Goal: Communication & Community: Answer question/provide support

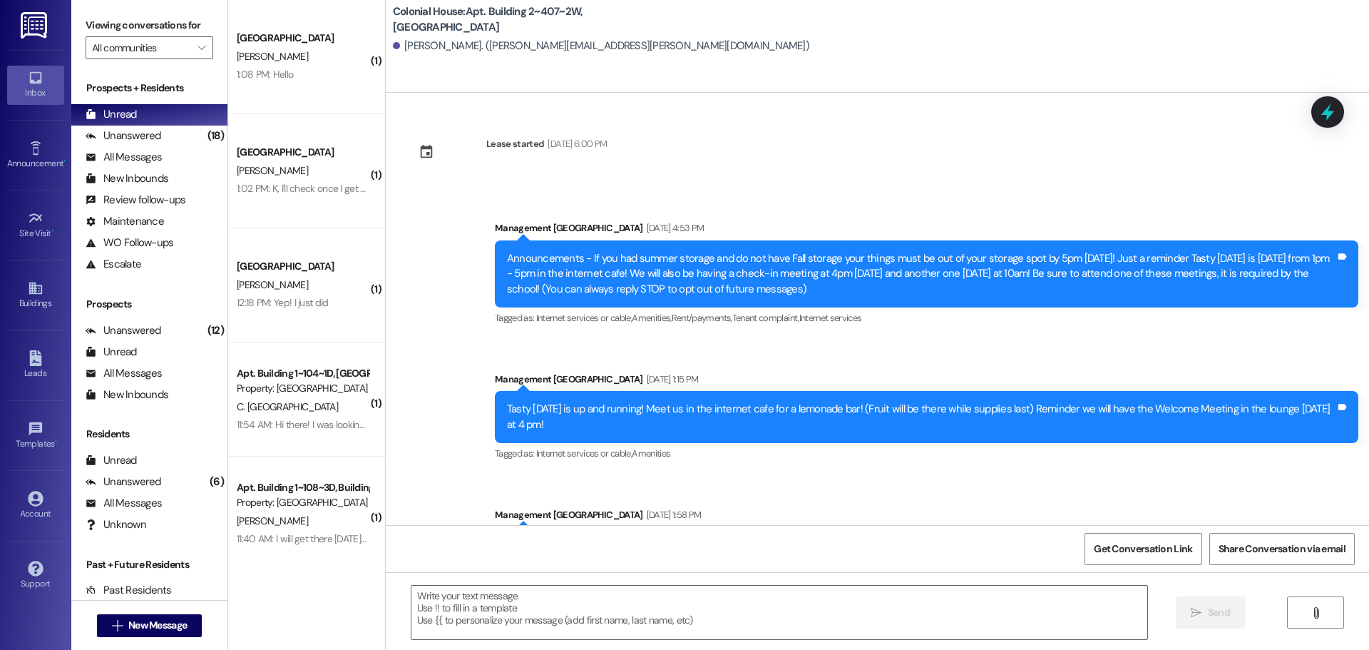
scroll to position [21580, 0]
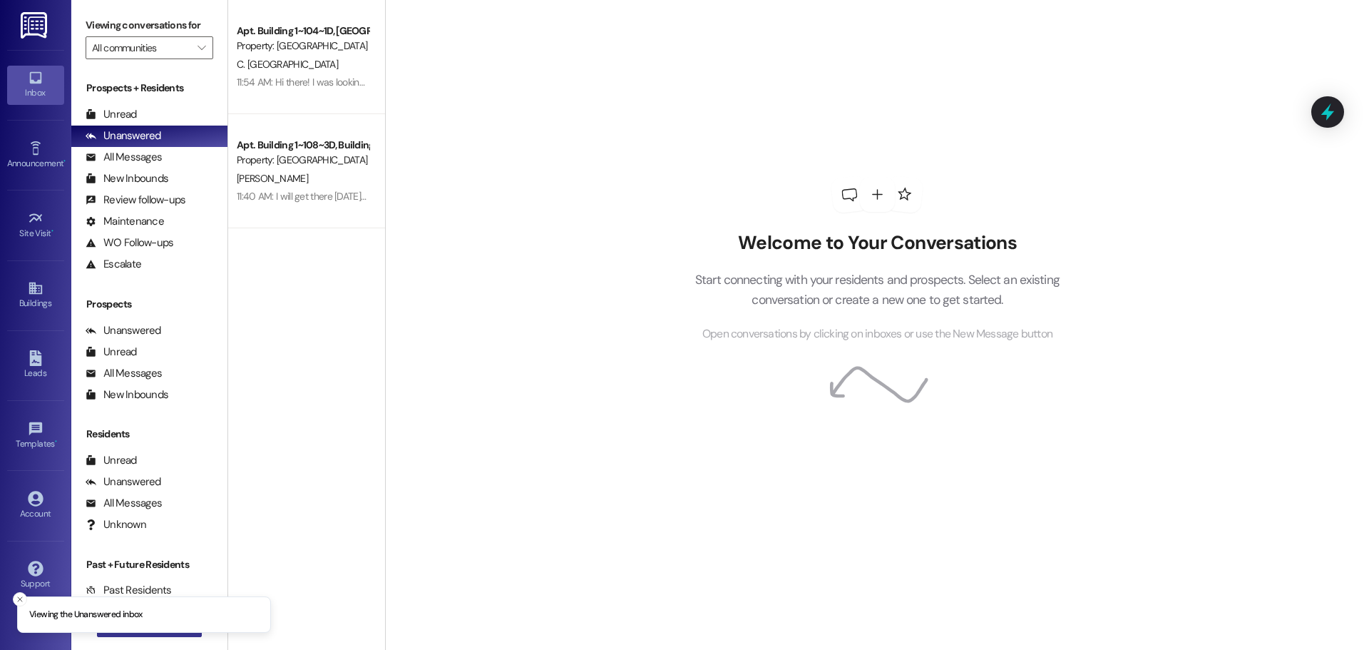
click at [138, 635] on button " New Message" at bounding box center [150, 625] width 106 height 23
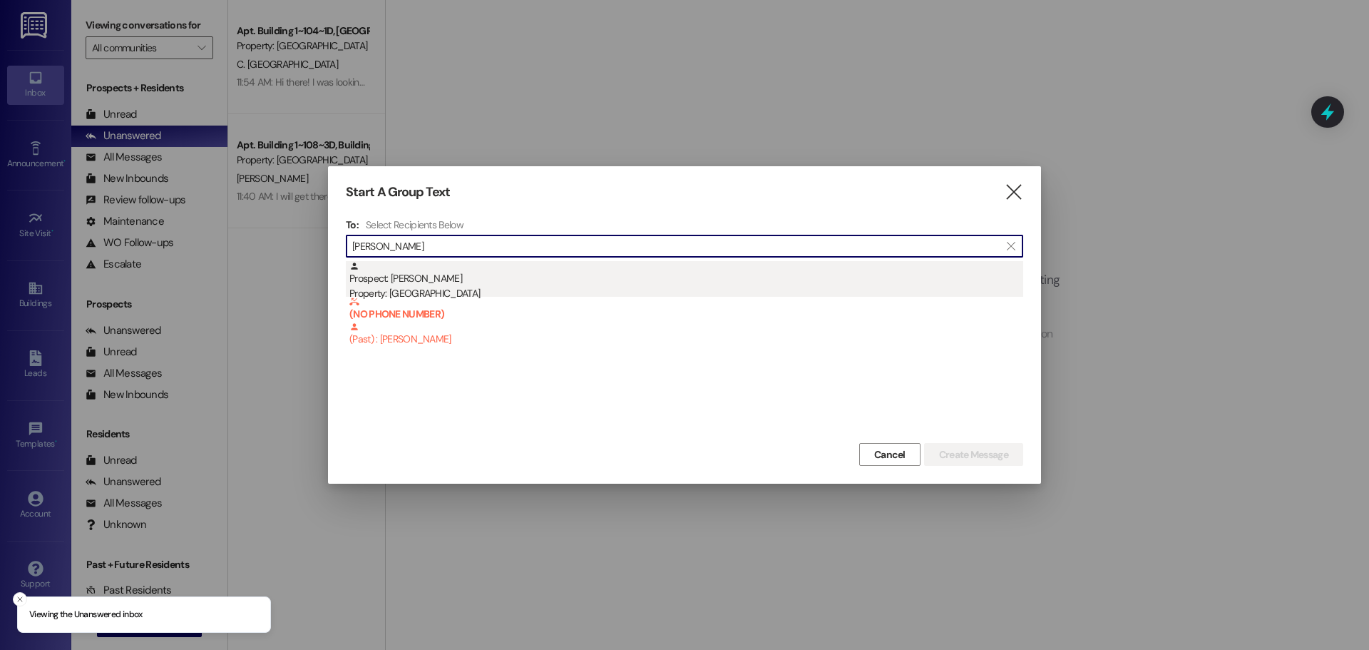
type input "[PERSON_NAME]"
click at [481, 280] on div "Prospect: [PERSON_NAME] Property: [GEOGRAPHIC_DATA]" at bounding box center [686, 281] width 674 height 41
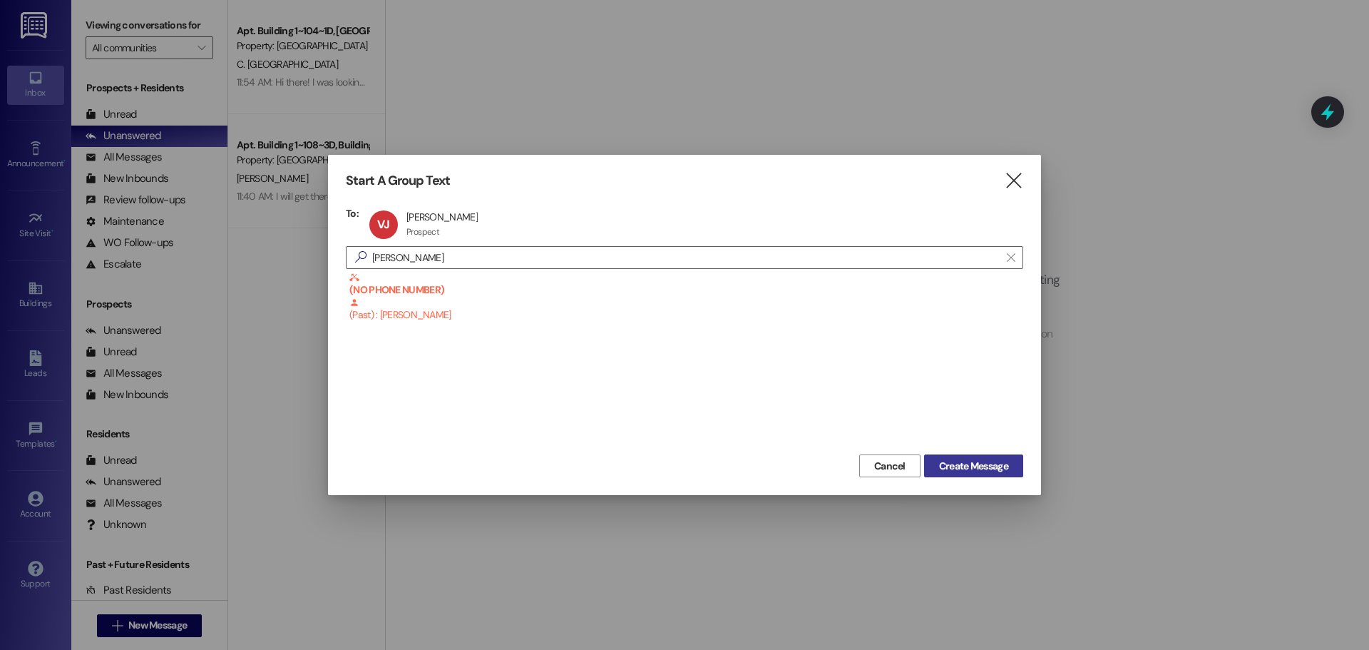
click at [989, 476] on button "Create Message" at bounding box center [973, 465] width 99 height 23
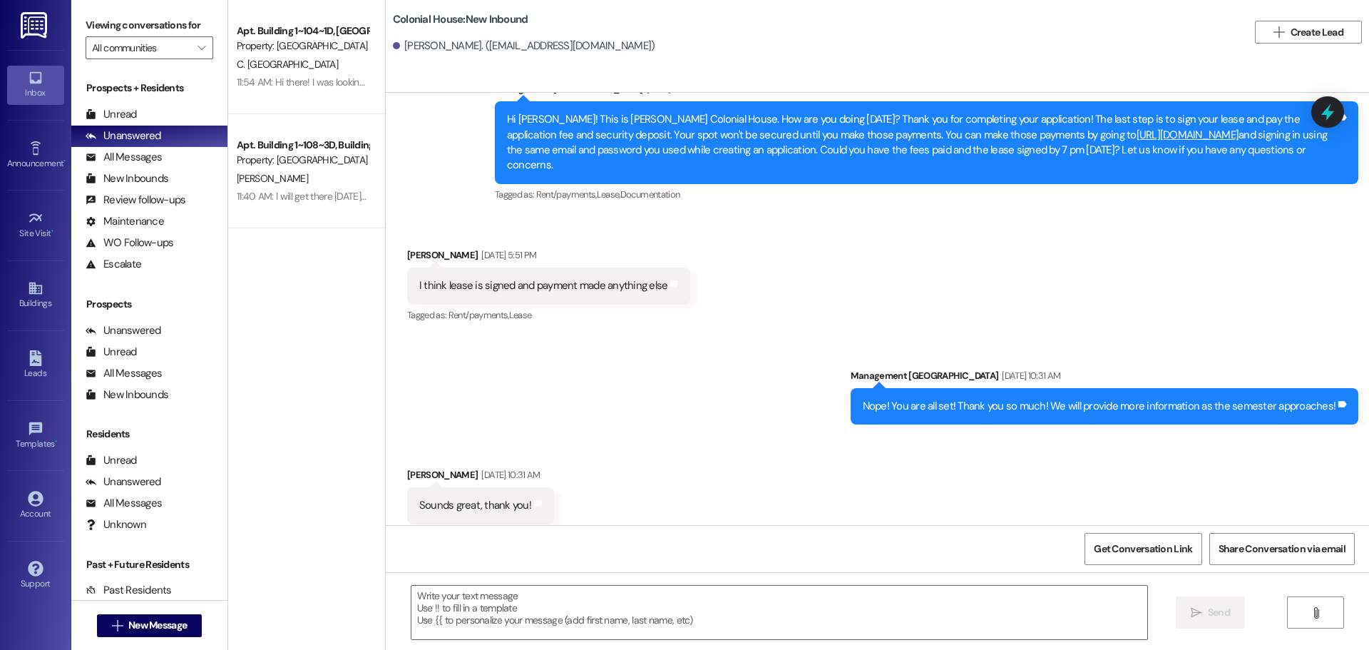
scroll to position [200, 0]
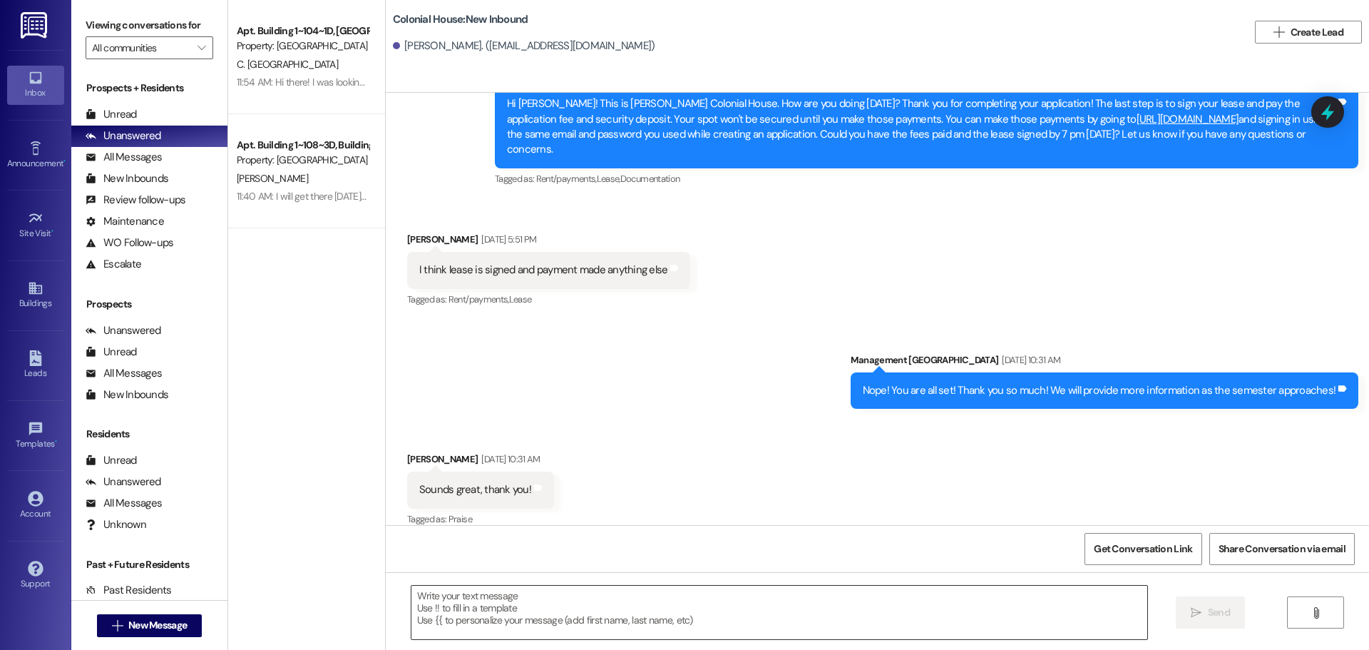
click at [441, 612] on textarea at bounding box center [779, 611] width 736 height 53
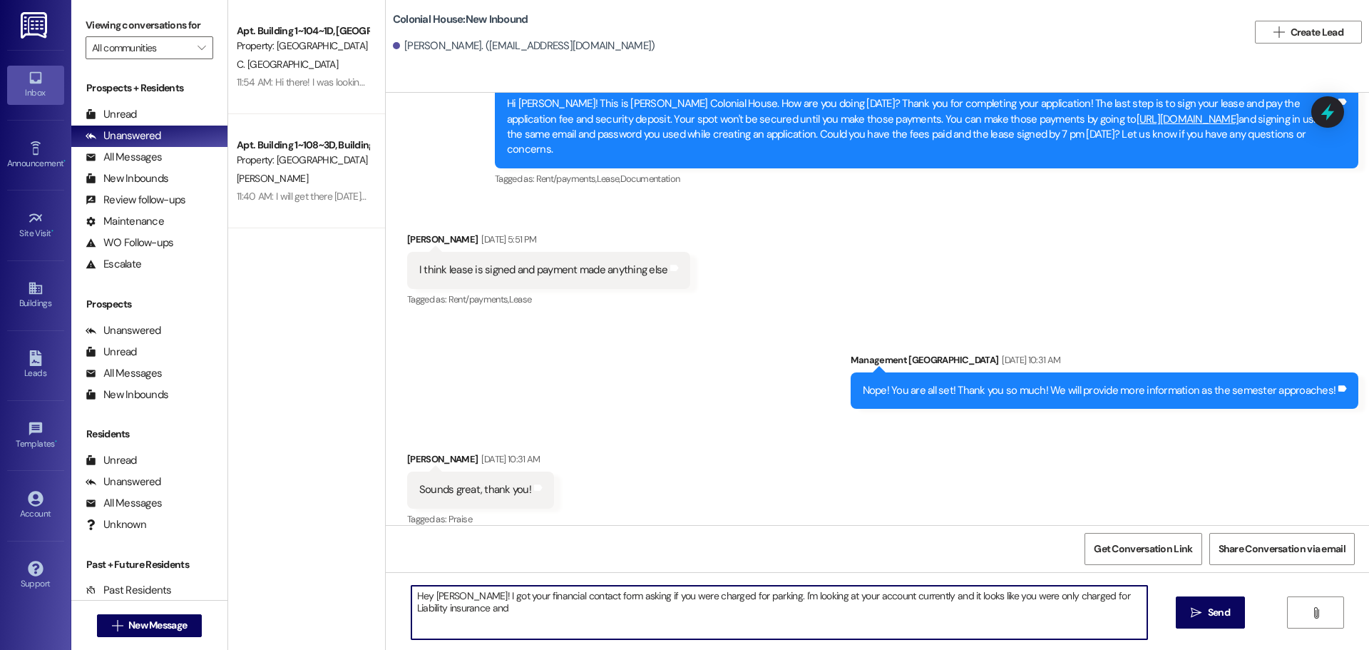
click at [487, 605] on textarea "Hey [PERSON_NAME]! I got your financial contact form asking if you were charged…" at bounding box center [779, 611] width 736 height 53
click at [501, 615] on textarea "Hey [PERSON_NAME]! I got your financial contact form asking if you were charged…" at bounding box center [779, 611] width 736 height 53
type textarea "Hey [PERSON_NAME]! I got your financial contact form asking if you were charged…"
